Goal: Check status: Check status

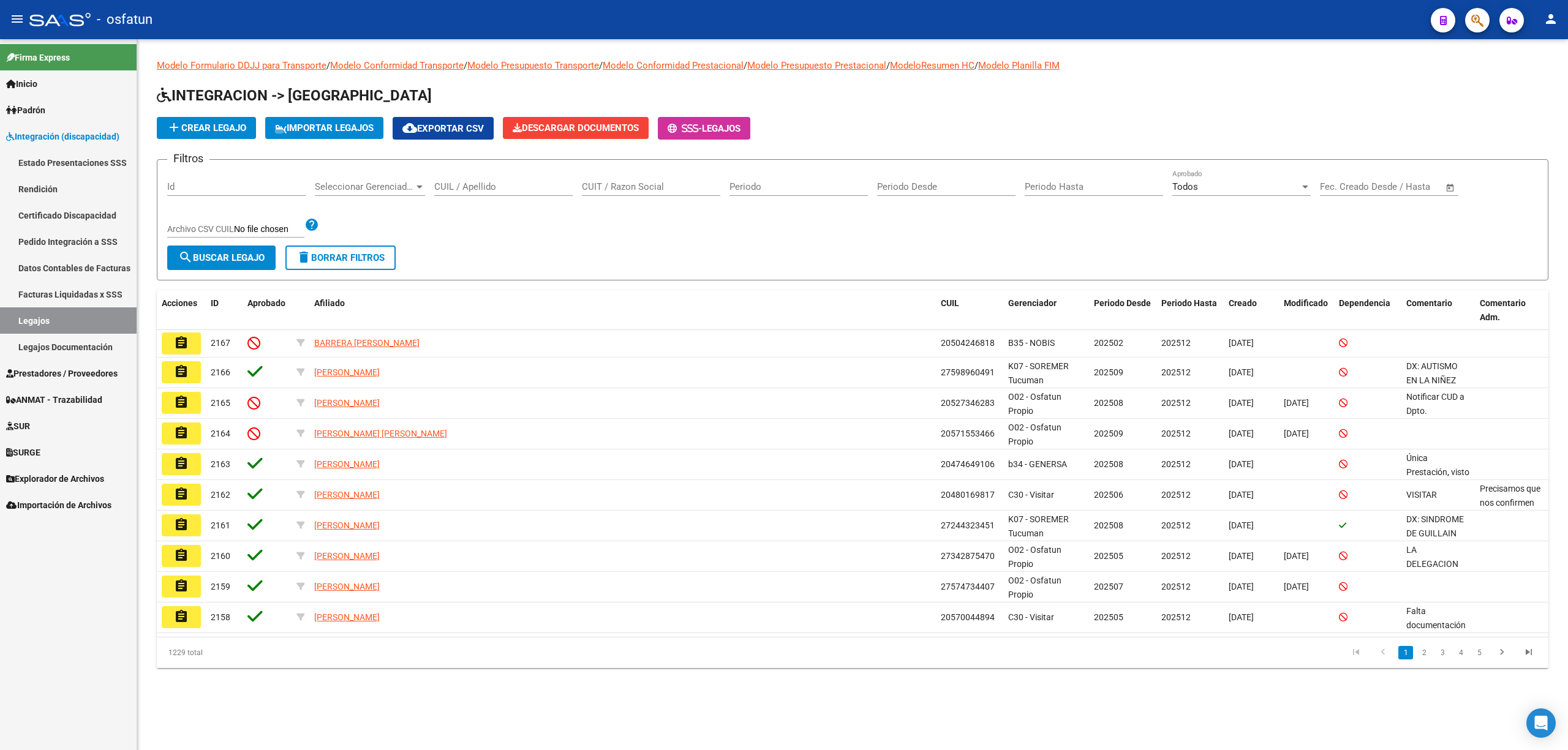
click at [638, 187] on input "CUIT / Razon Social" at bounding box center [650, 186] width 138 height 11
paste input "27274336027"
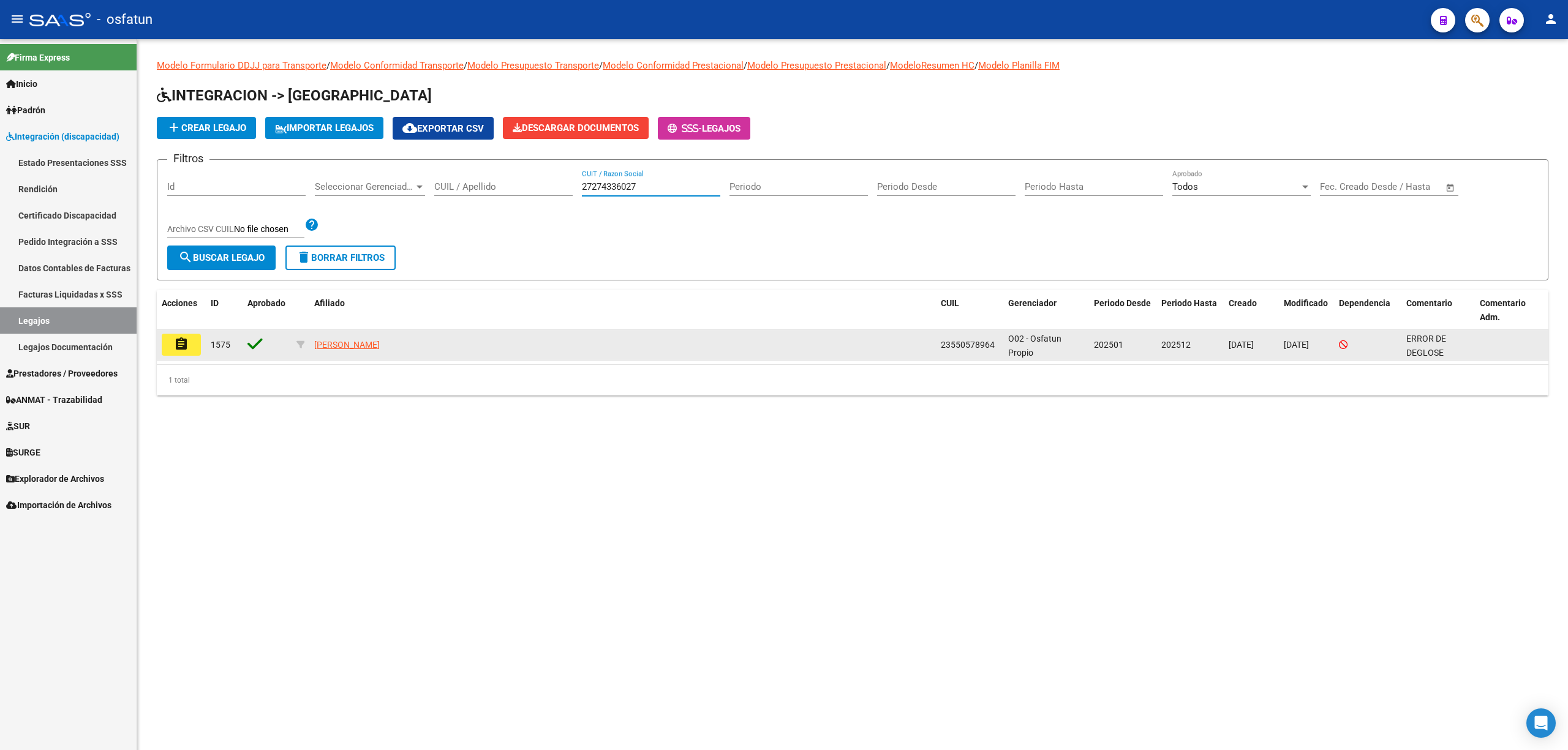
type input "27274336027"
click at [171, 339] on button "assignment" at bounding box center [181, 344] width 40 height 22
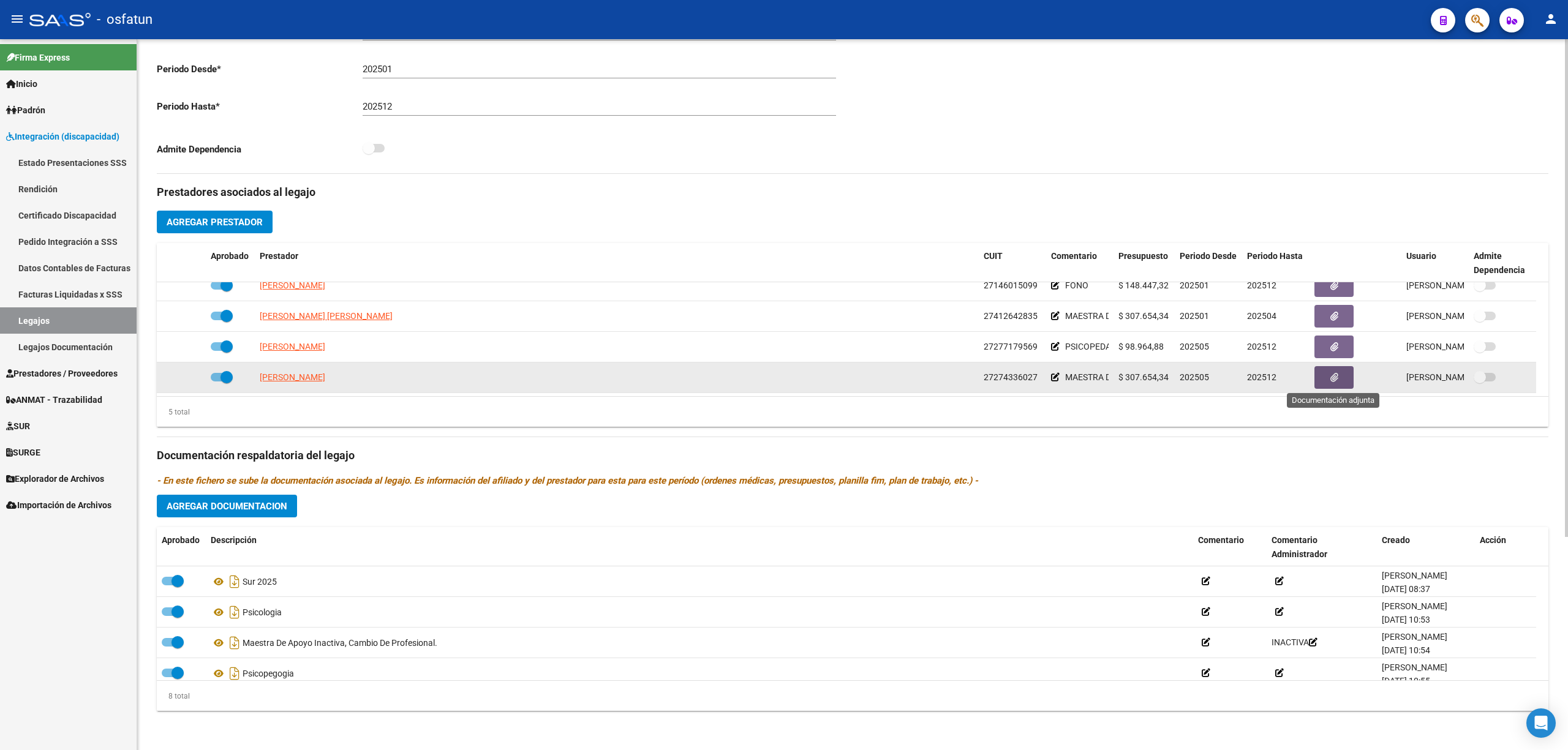
click at [1326, 383] on button "button" at bounding box center [1334, 377] width 40 height 23
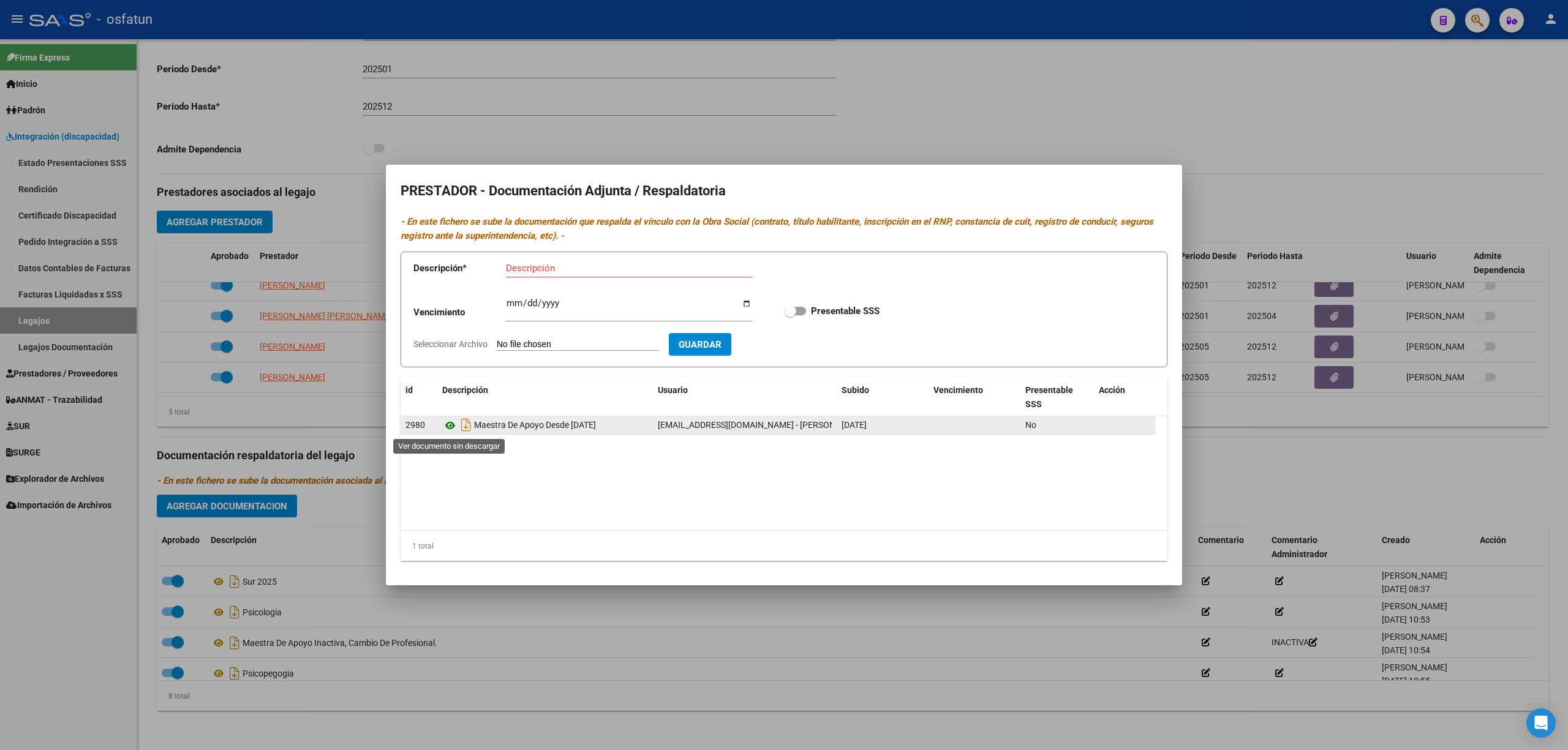
click at [456, 424] on icon at bounding box center [450, 425] width 16 height 15
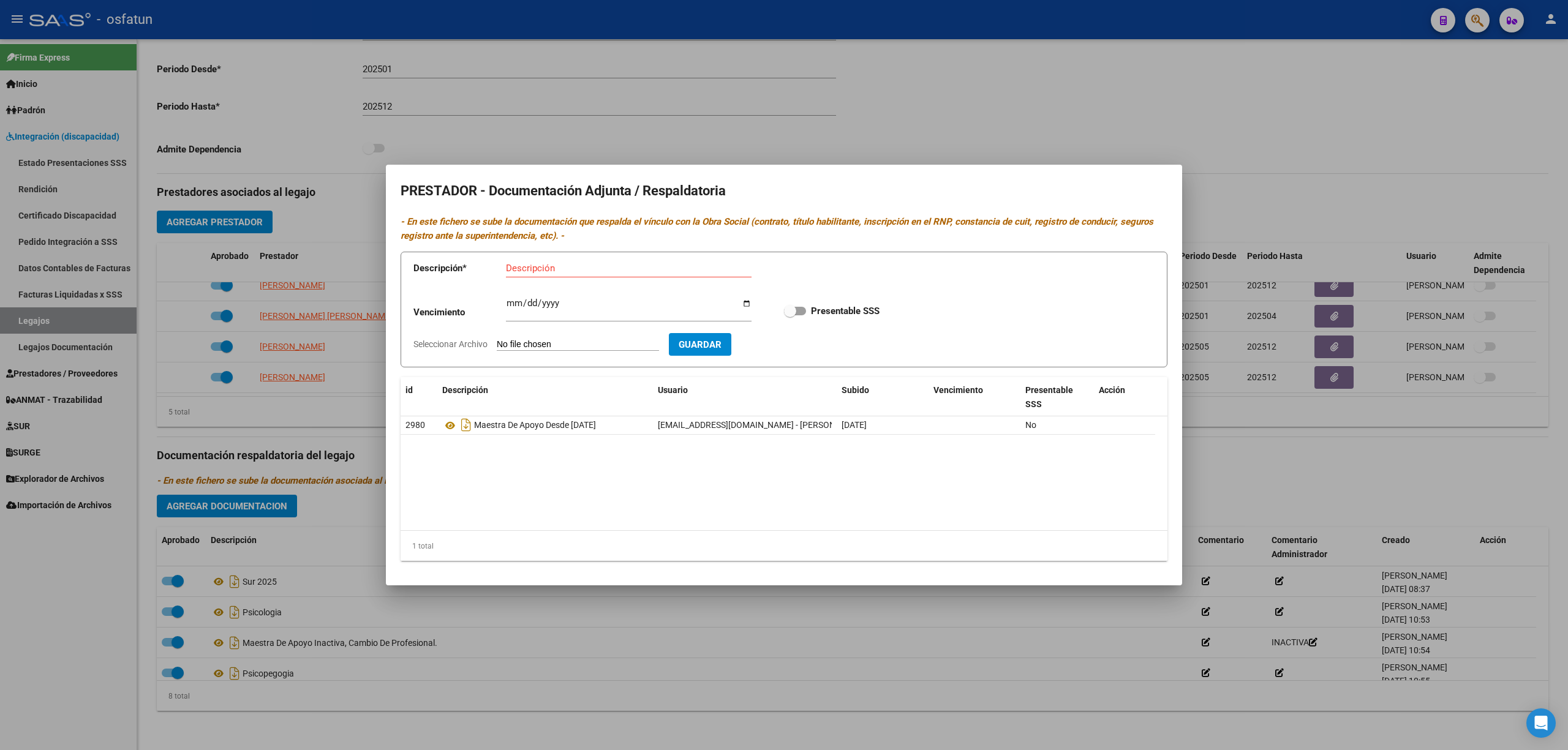
click at [736, 637] on div at bounding box center [784, 375] width 1568 height 750
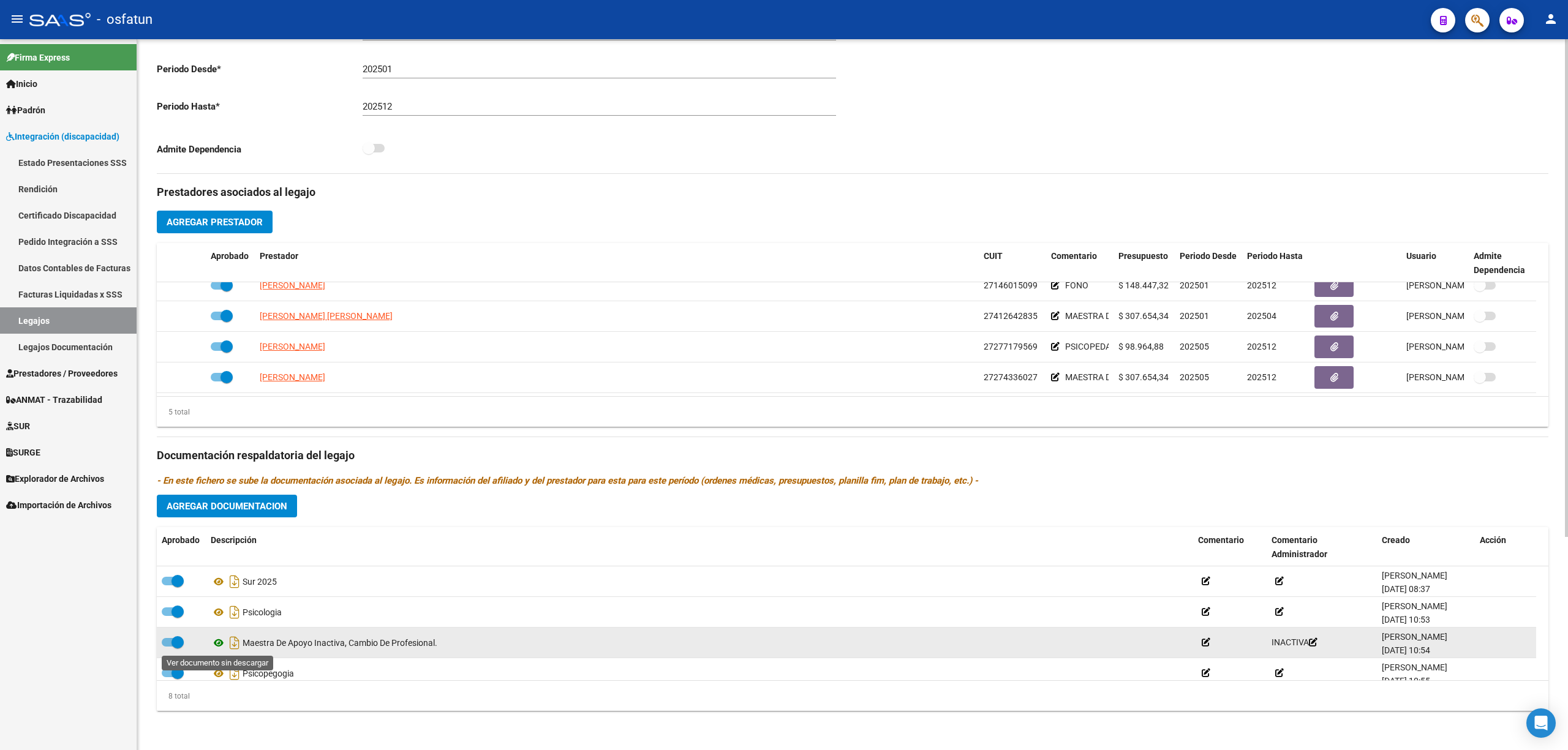
click at [216, 647] on icon at bounding box center [219, 643] width 16 height 15
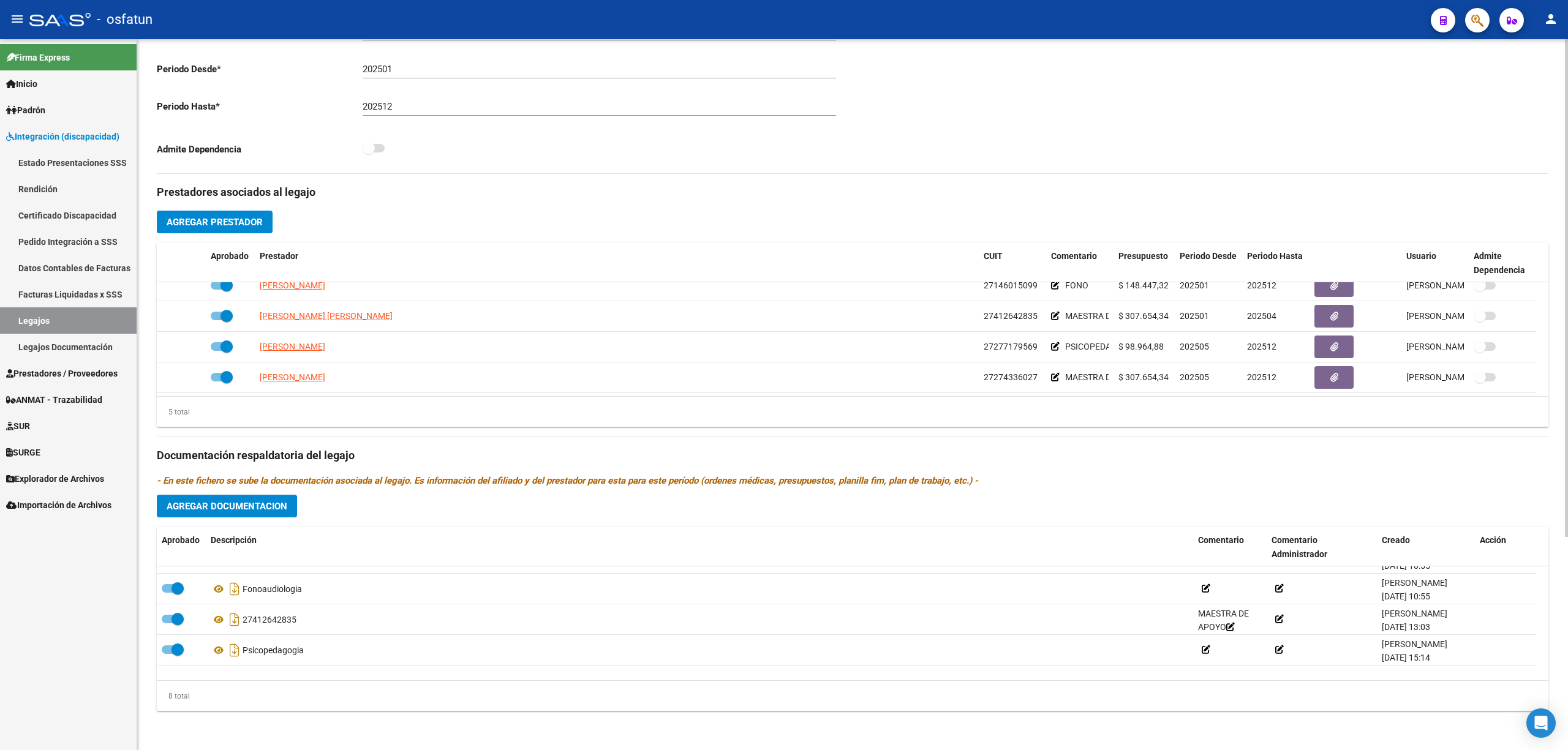
scroll to position [135, 0]
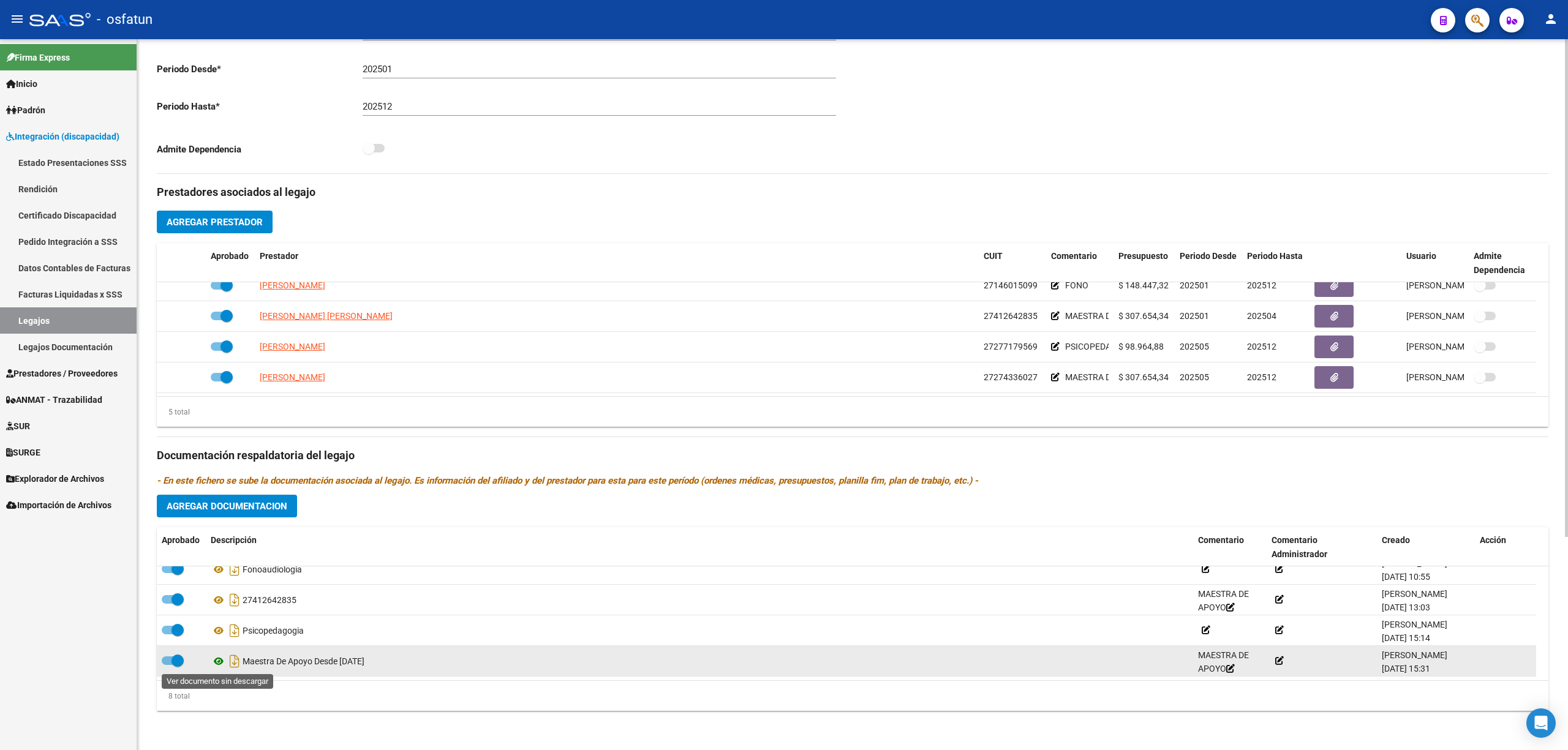
click at [216, 666] on icon at bounding box center [219, 661] width 16 height 15
